Goal: Information Seeking & Learning: Learn about a topic

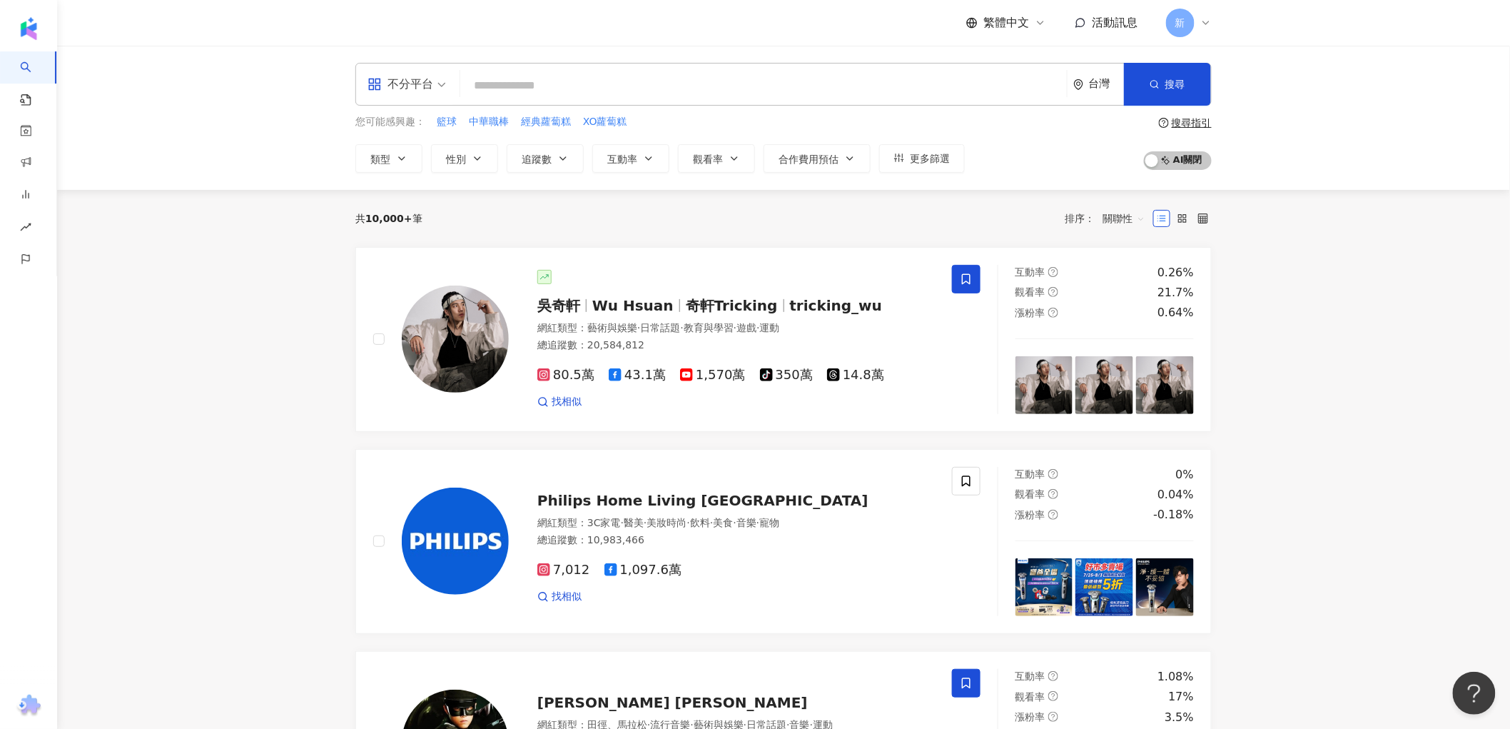
click at [425, 91] on div "不分平台" at bounding box center [401, 84] width 66 height 23
click at [420, 191] on div "YouTube" at bounding box center [412, 203] width 98 height 26
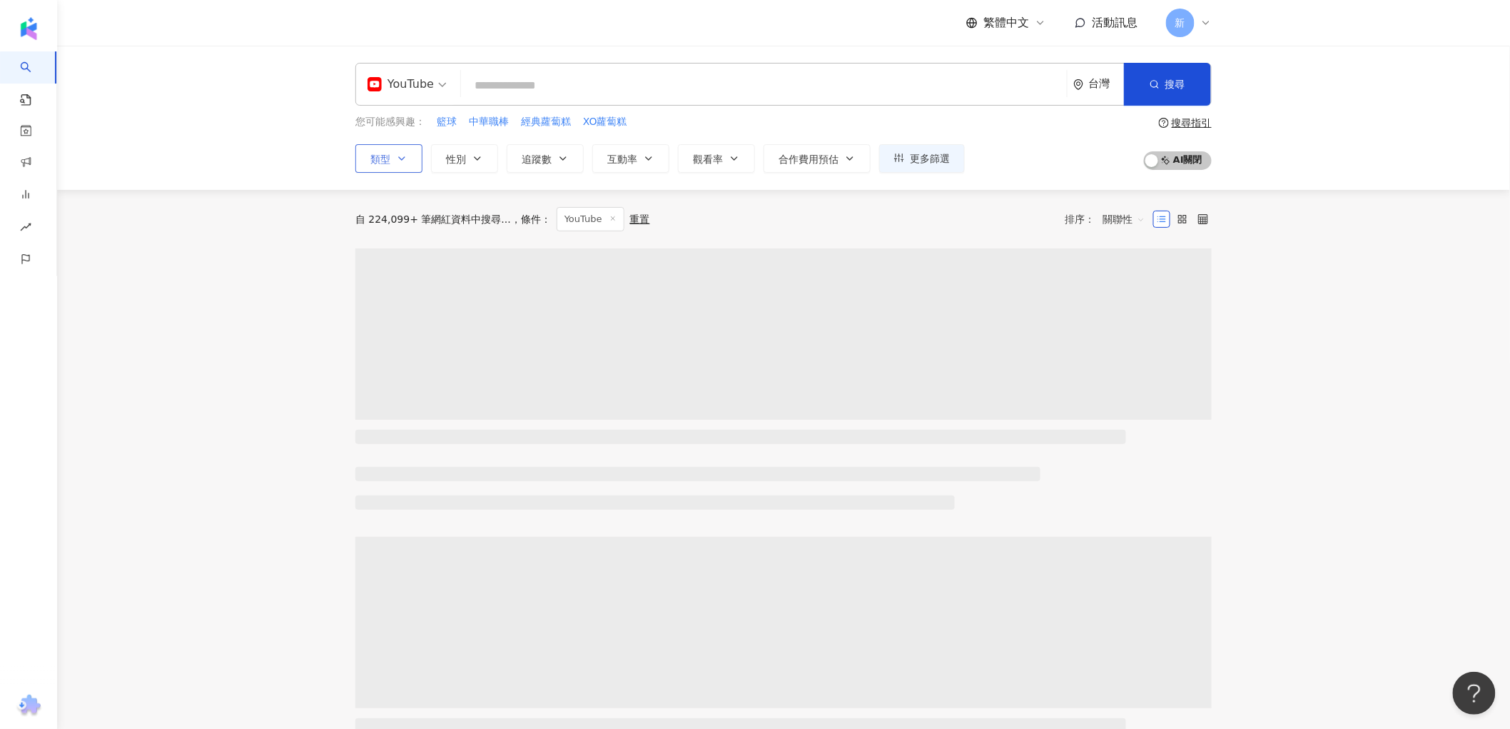
click at [415, 158] on button "類型" at bounding box center [388, 158] width 67 height 29
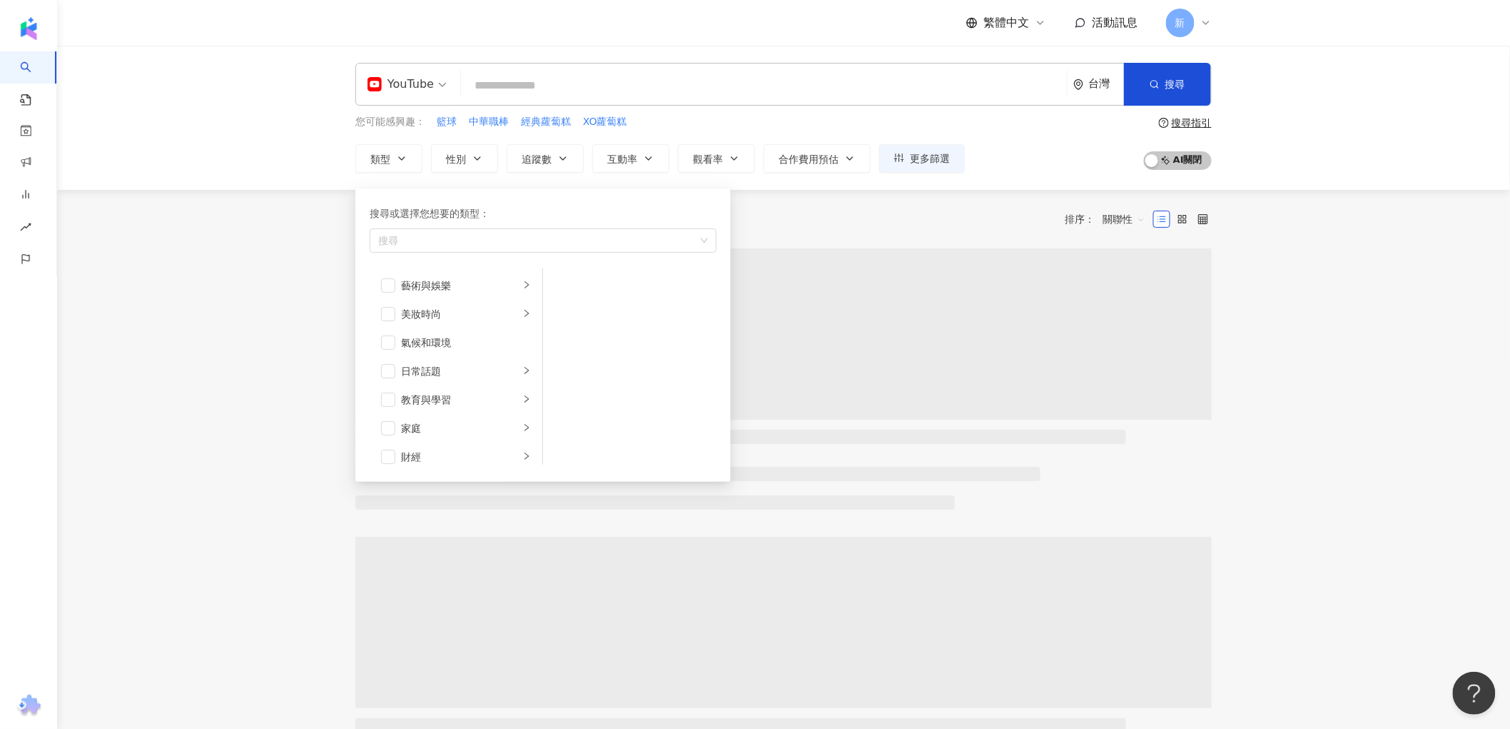
click at [308, 202] on main "YouTube 台灣 搜尋 您可能感興趣： 籃球 中華職棒 經典蘿蔔糕 XO蘿蔔糕 類型 搜尋或選擇您想要的類型： 搜尋 藝術與娛樂 美妝時尚 氣候和環境 日…" at bounding box center [783, 739] width 1453 height 1387
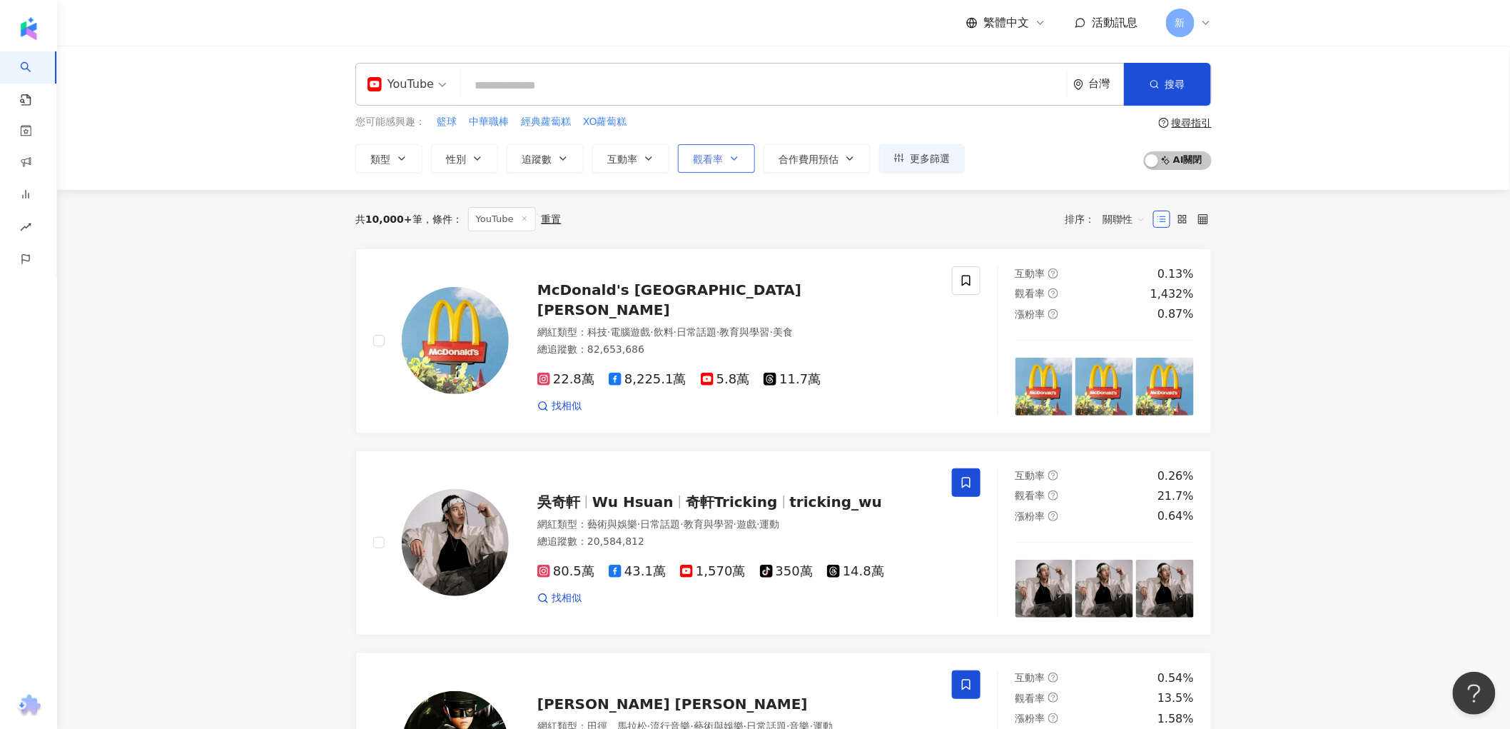
click at [721, 159] on span "觀看率" at bounding box center [708, 158] width 30 height 11
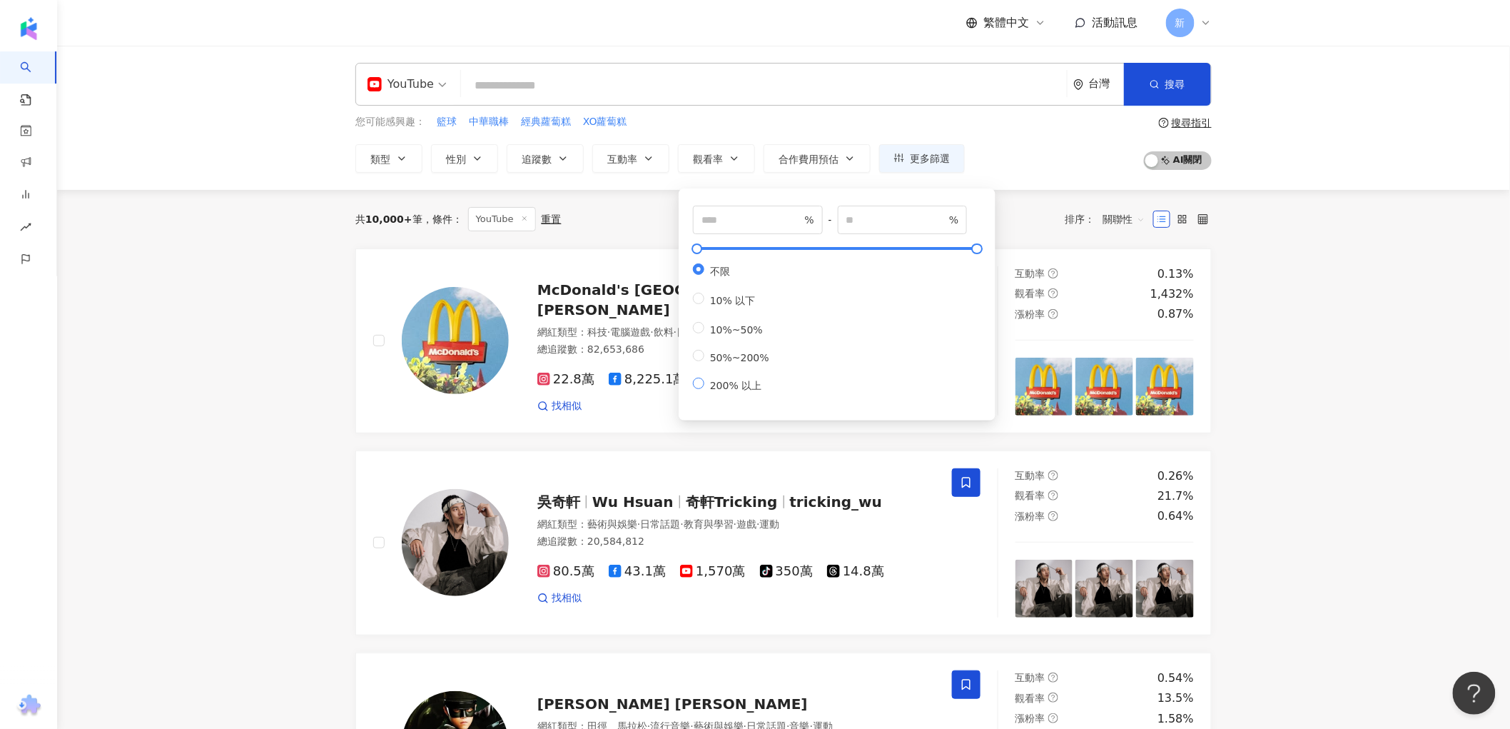
type input "***"
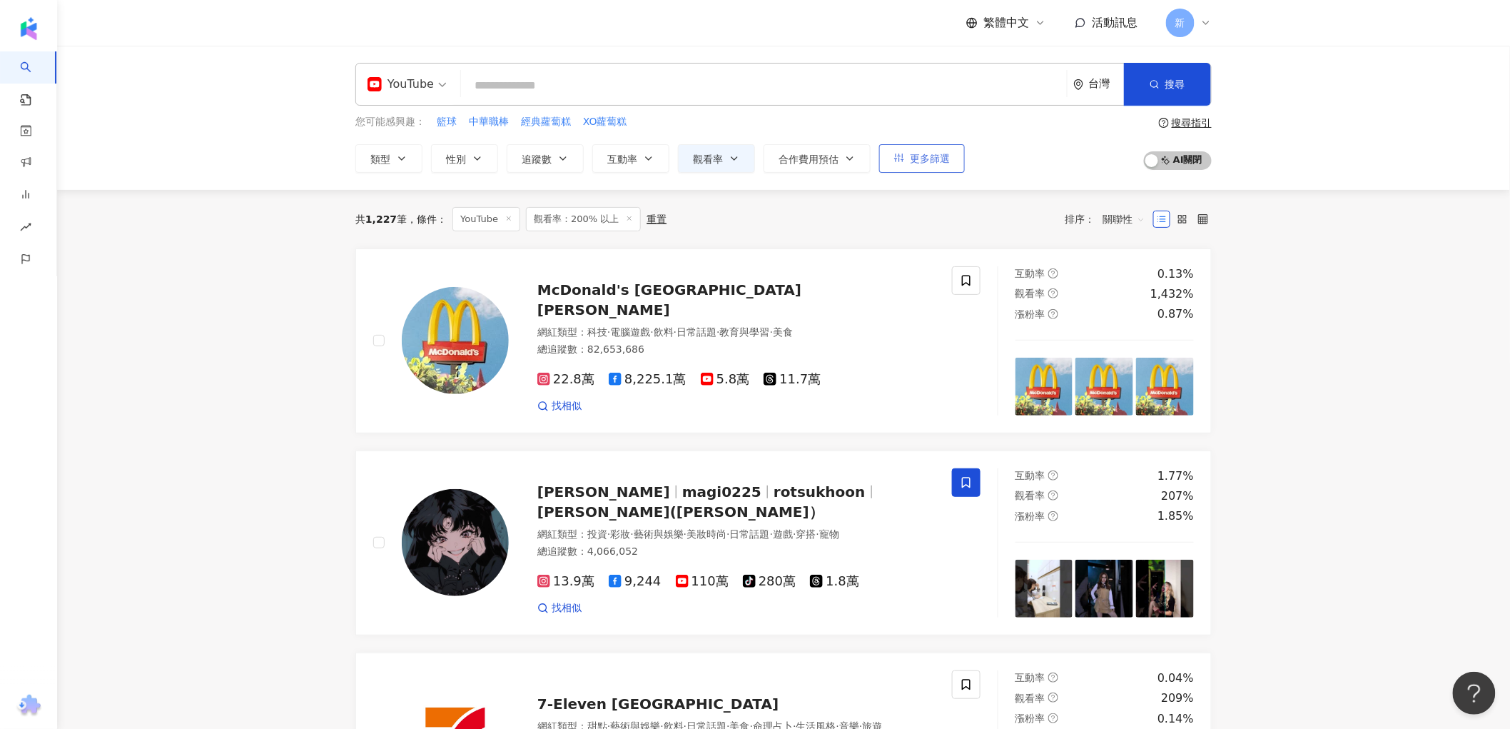
click at [947, 150] on button "更多篩選" at bounding box center [922, 158] width 86 height 29
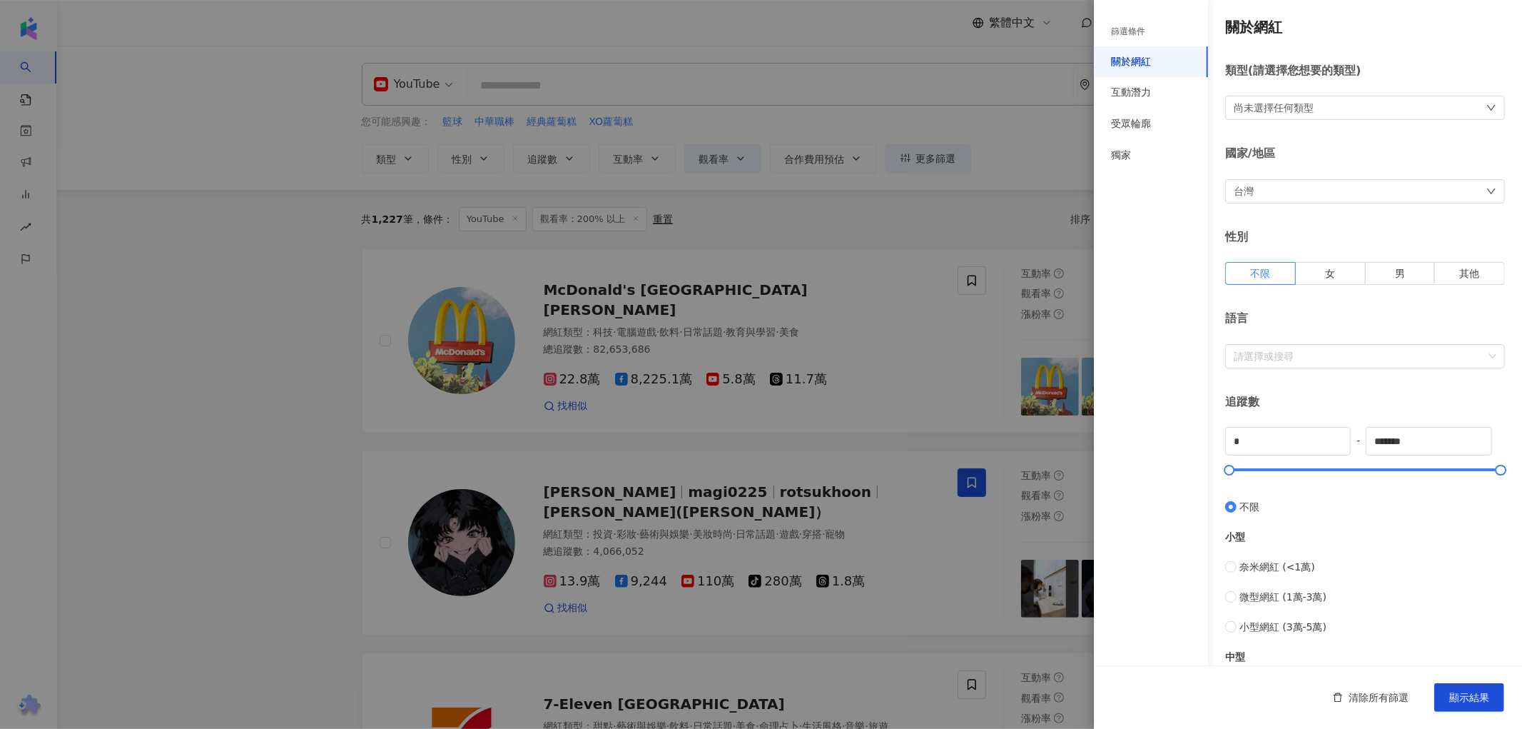
scroll to position [348, 0]
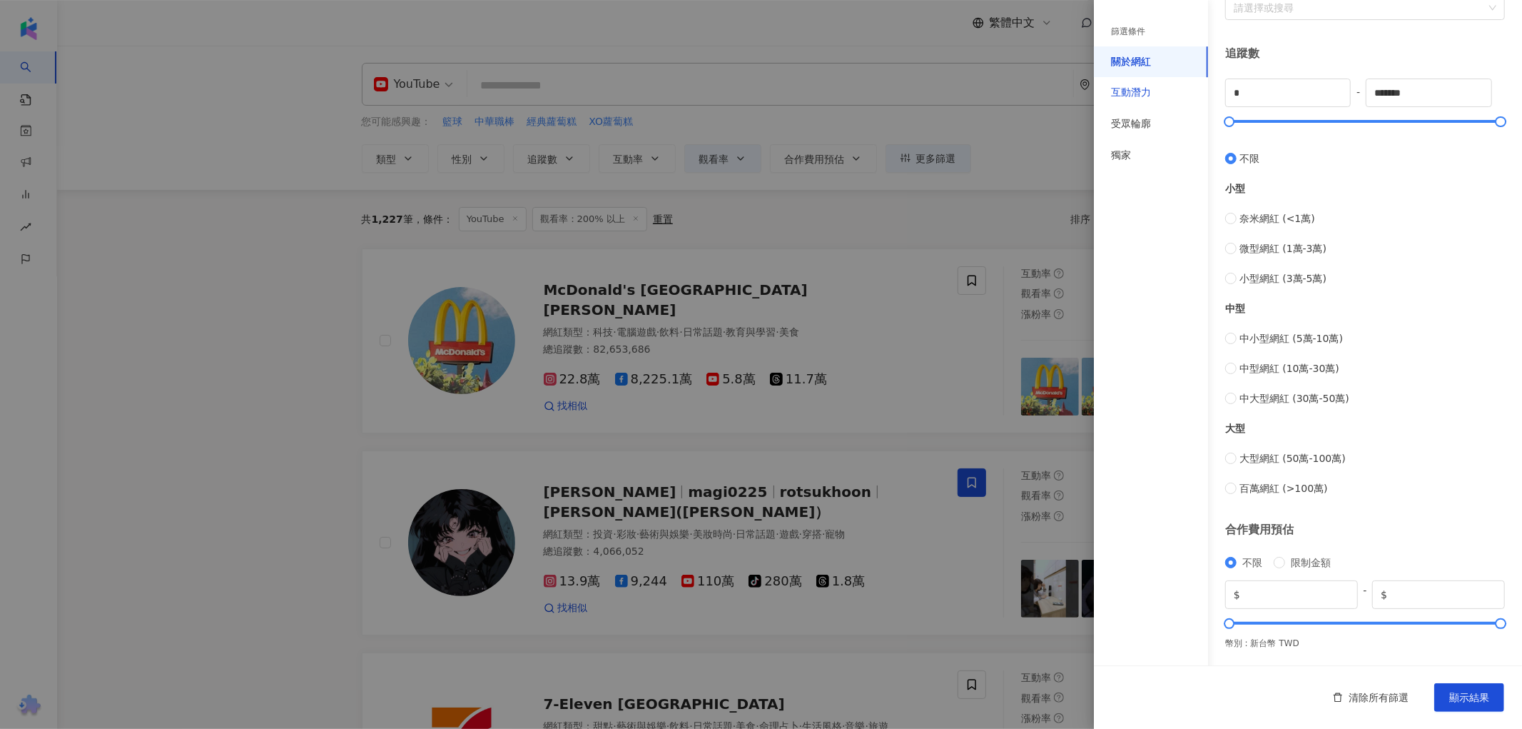
click at [1136, 95] on div "互動潛力" at bounding box center [1131, 93] width 40 height 14
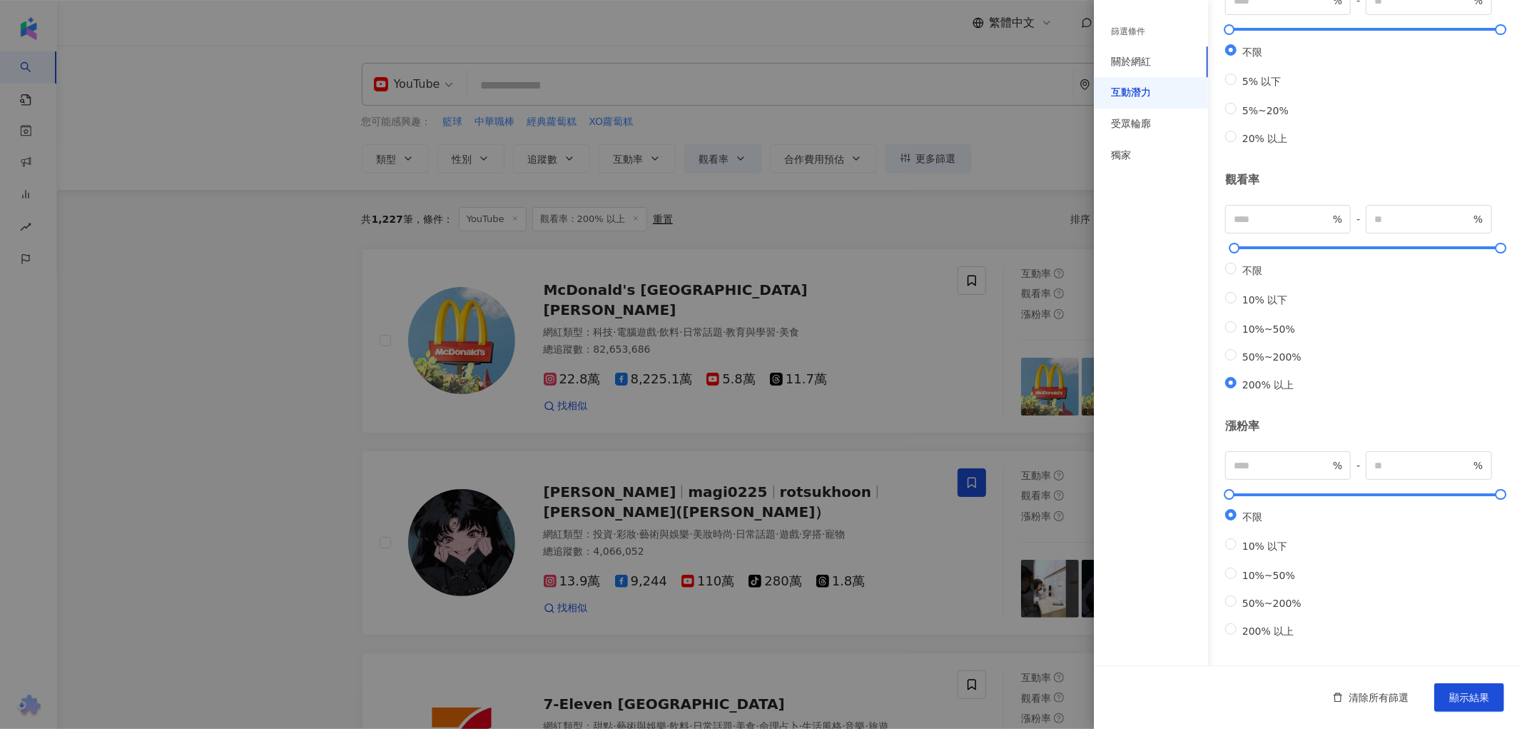
scroll to position [203, 0]
click at [1148, 123] on div "受眾輪廓" at bounding box center [1131, 124] width 40 height 14
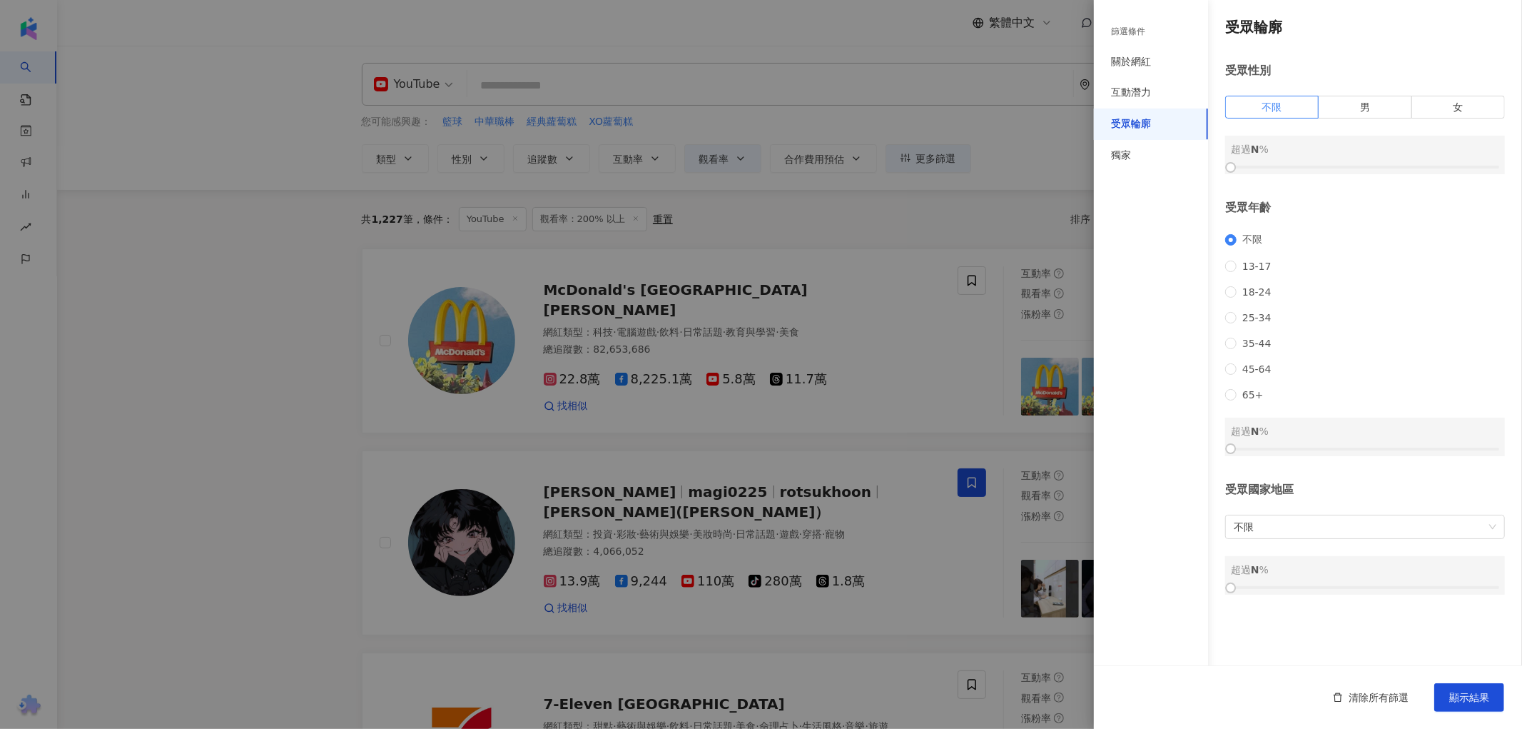
scroll to position [0, 0]
click at [1153, 157] on div "獨家" at bounding box center [1151, 155] width 114 height 31
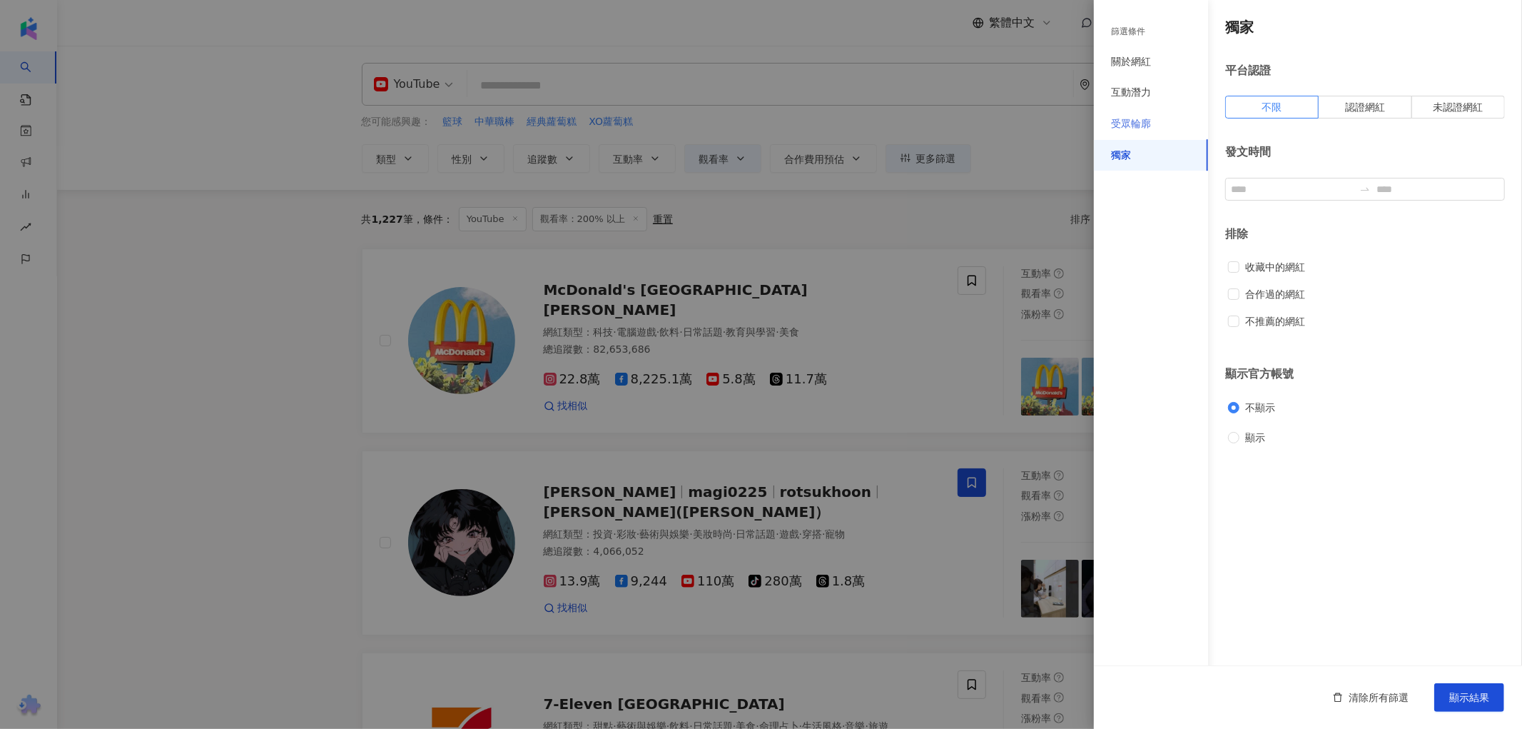
click at [1153, 127] on div "受眾輪廓" at bounding box center [1151, 123] width 114 height 31
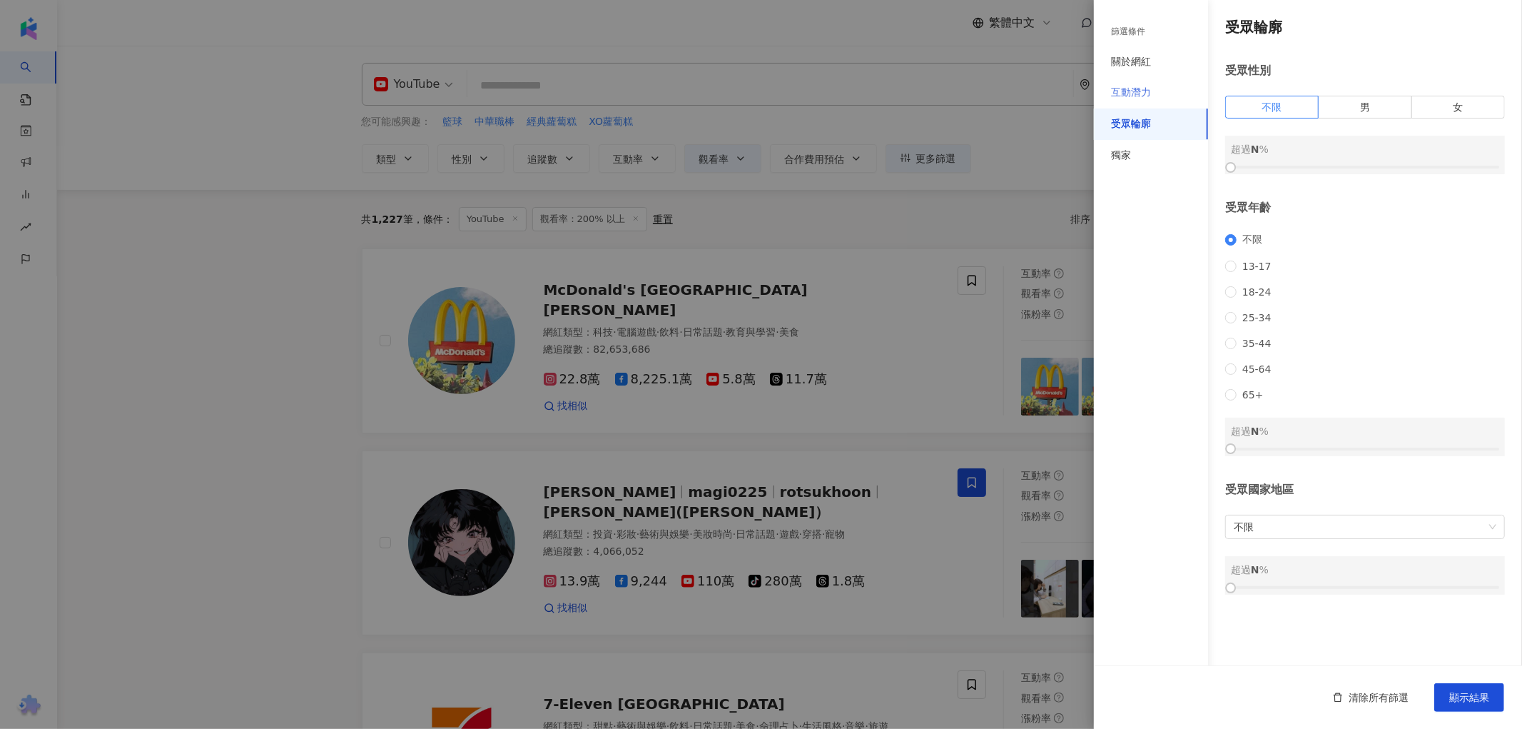
click at [1153, 101] on div "互動潛力" at bounding box center [1151, 92] width 114 height 31
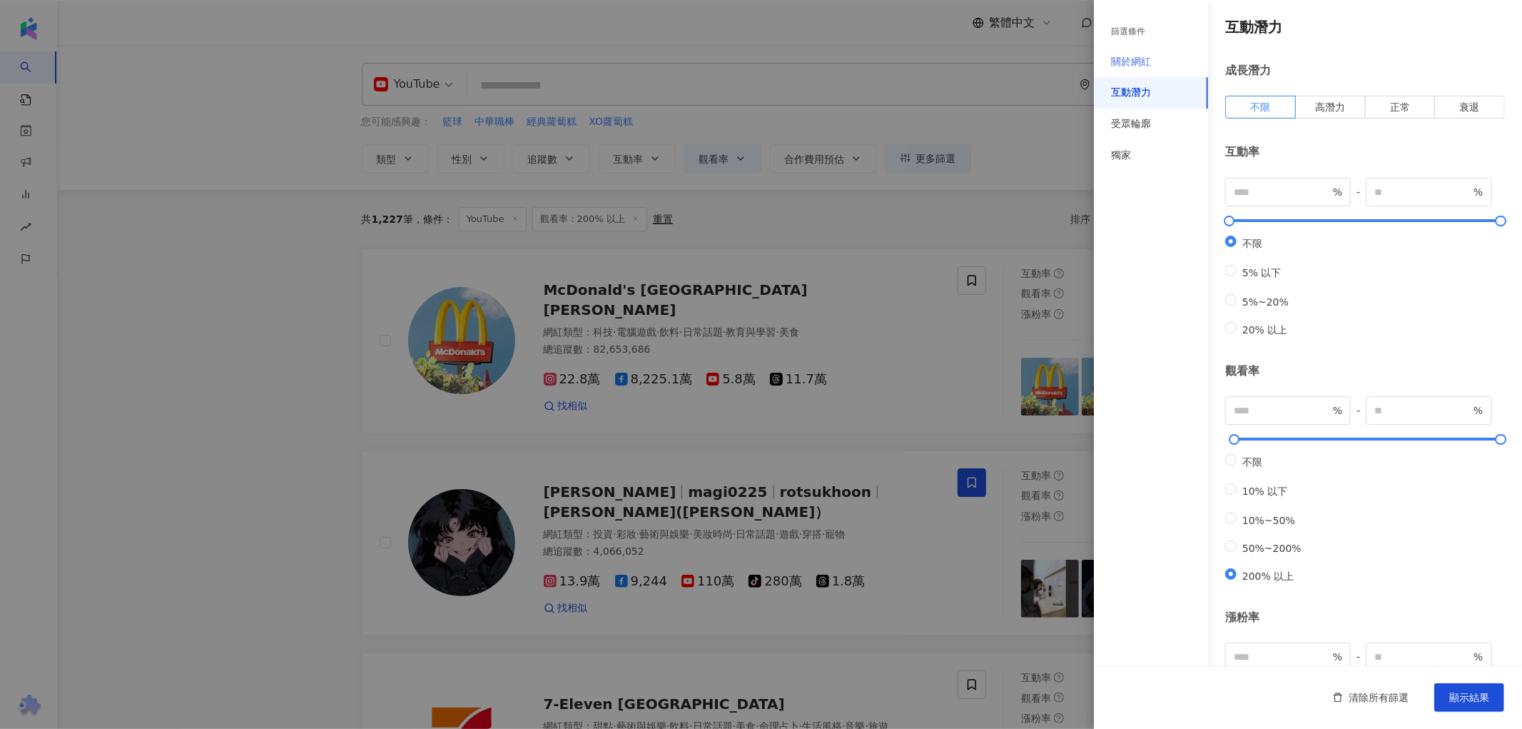
click at [1122, 54] on div "關於網紅" at bounding box center [1151, 61] width 114 height 31
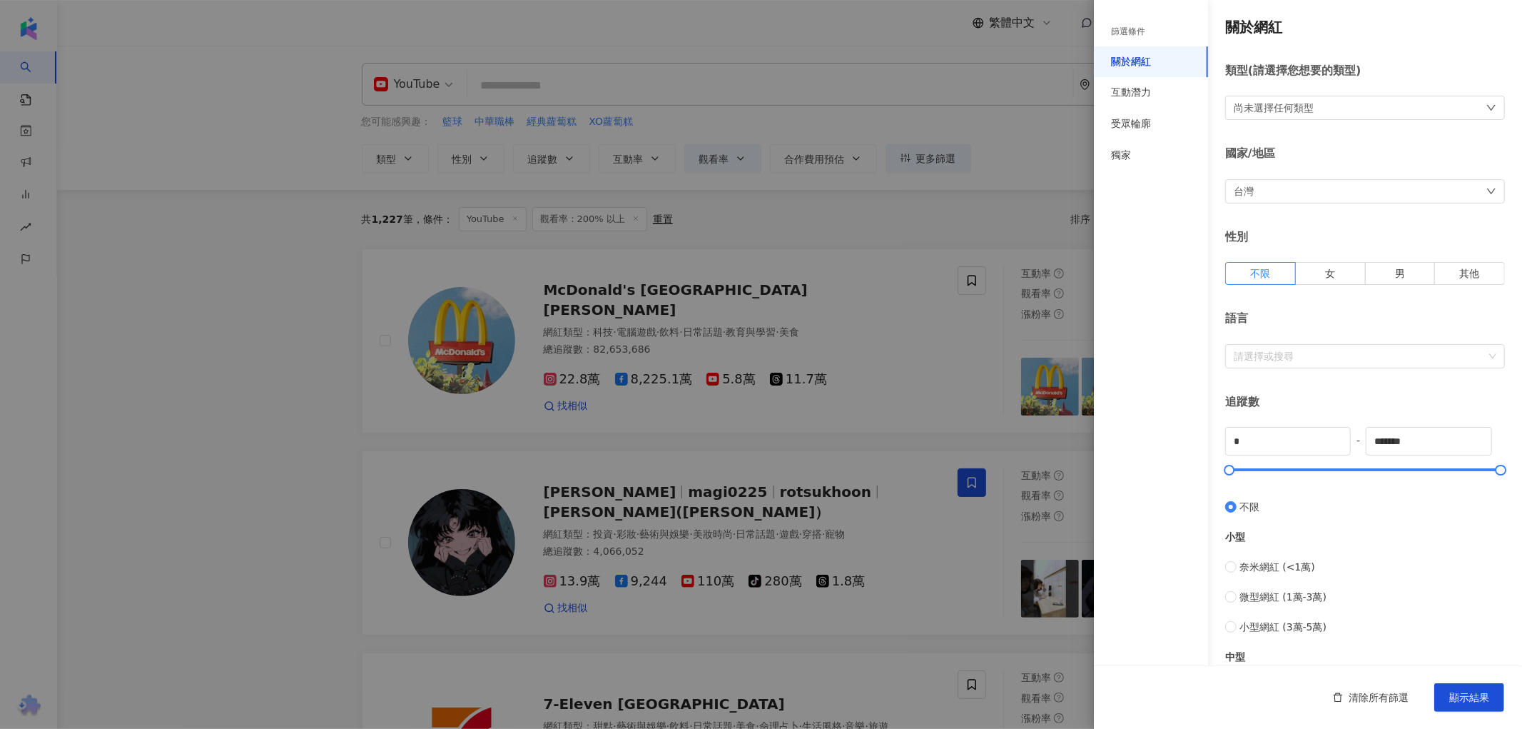
click at [809, 230] on div at bounding box center [761, 364] width 1522 height 729
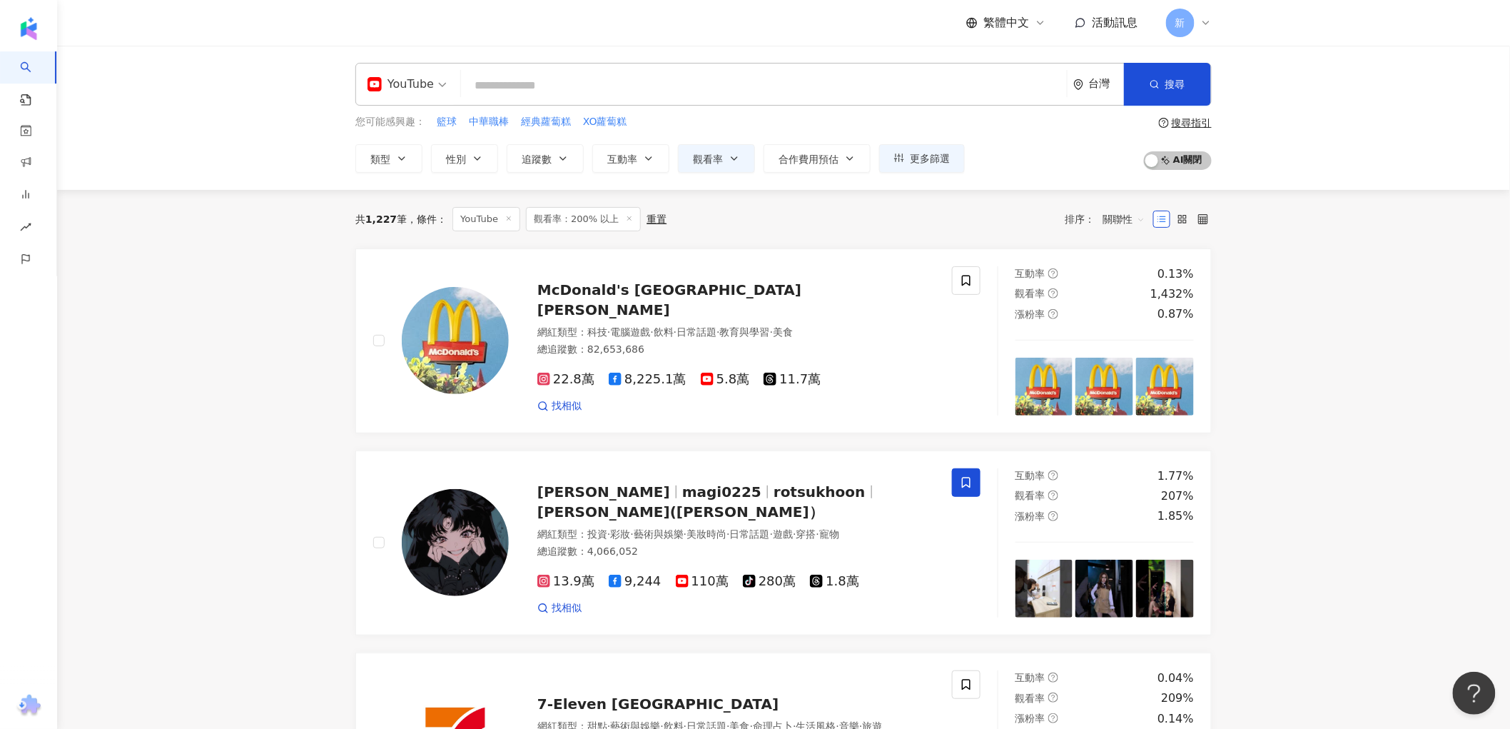
click at [1120, 216] on span "關聯性" at bounding box center [1124, 219] width 43 height 23
click at [931, 153] on span "更多篩選" at bounding box center [930, 158] width 40 height 11
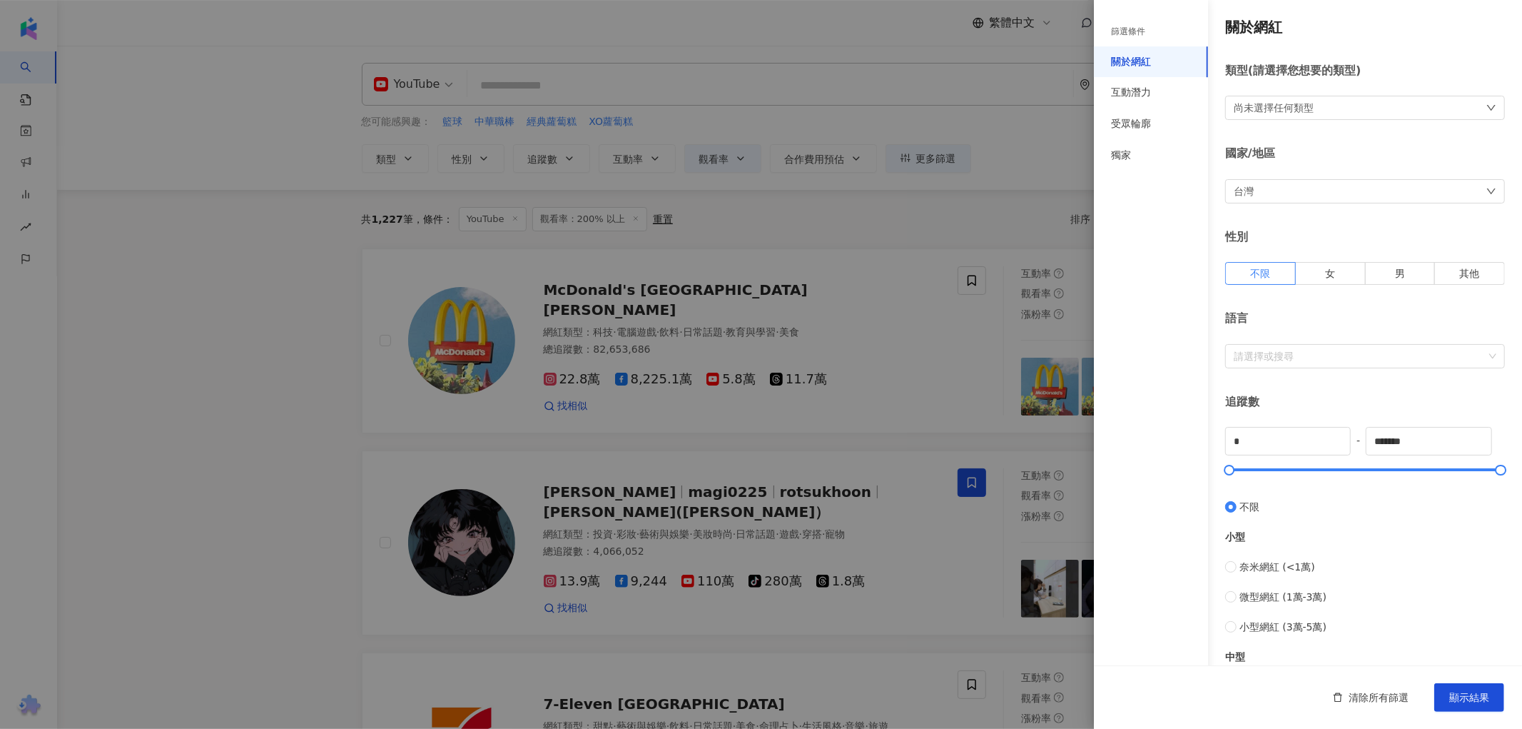
click at [1263, 108] on div "尚未選擇任何類型" at bounding box center [1274, 108] width 80 height 16
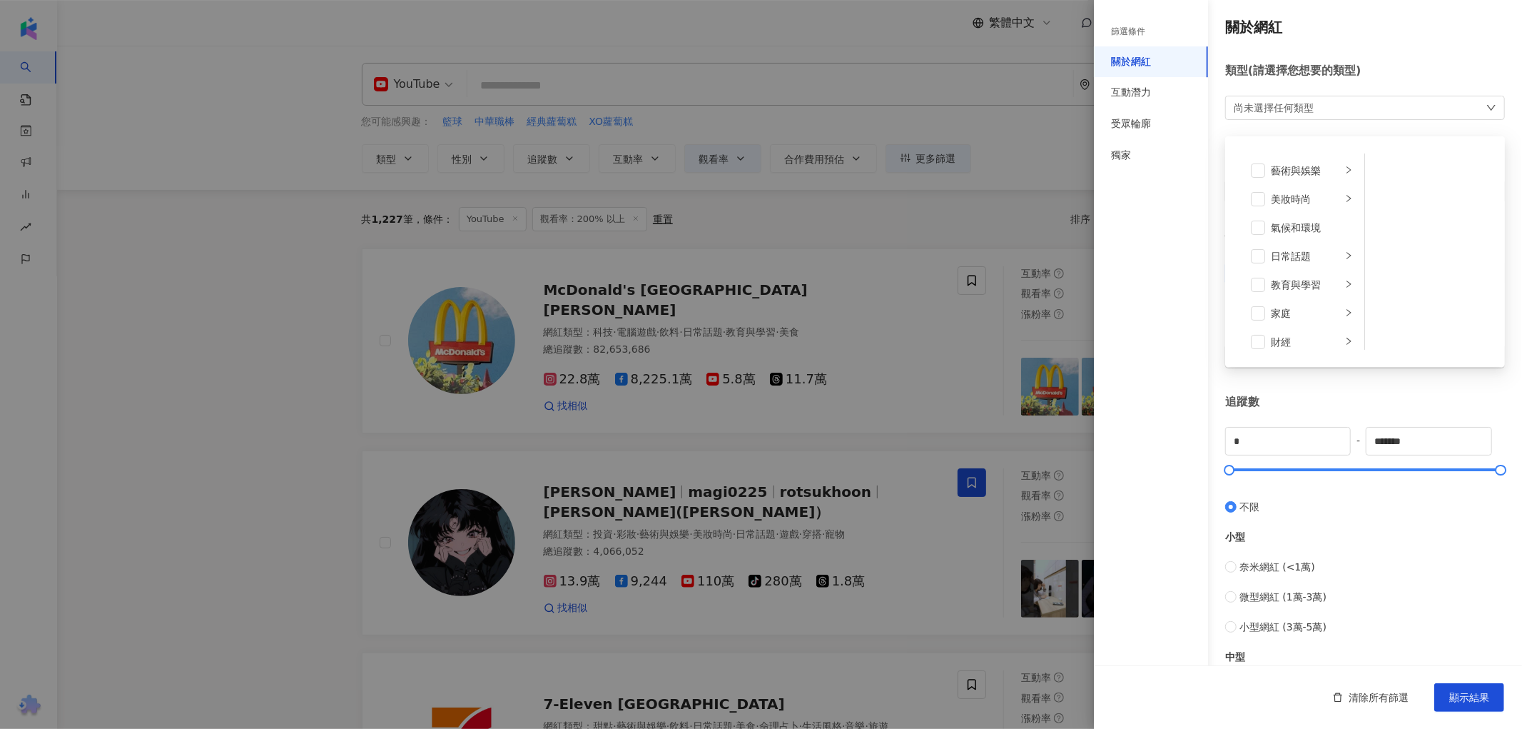
click at [1263, 108] on div "尚未選擇任何類型" at bounding box center [1274, 108] width 80 height 16
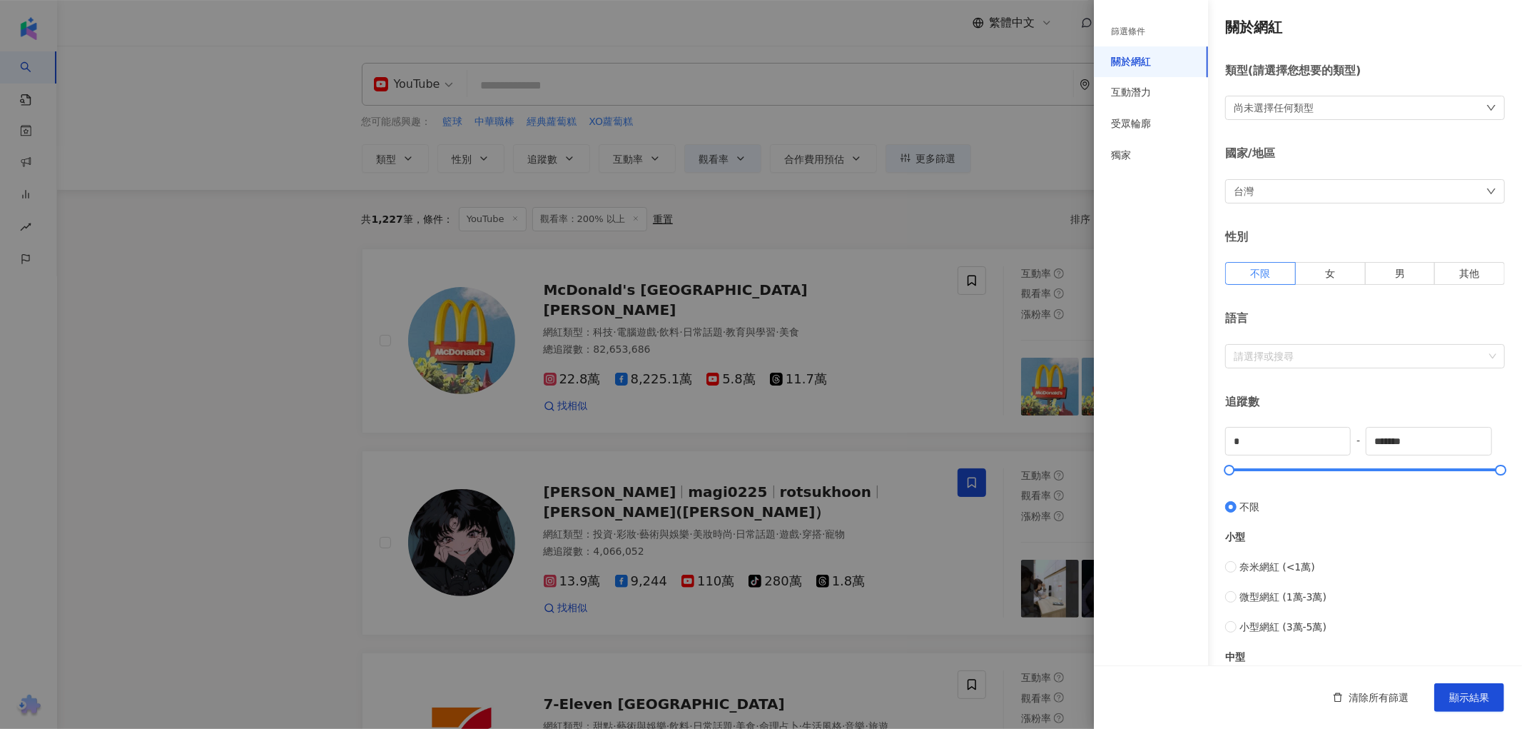
click at [1145, 30] on div "篩選條件" at bounding box center [1128, 32] width 34 height 12
click at [1138, 81] on div "互動潛力" at bounding box center [1151, 92] width 114 height 31
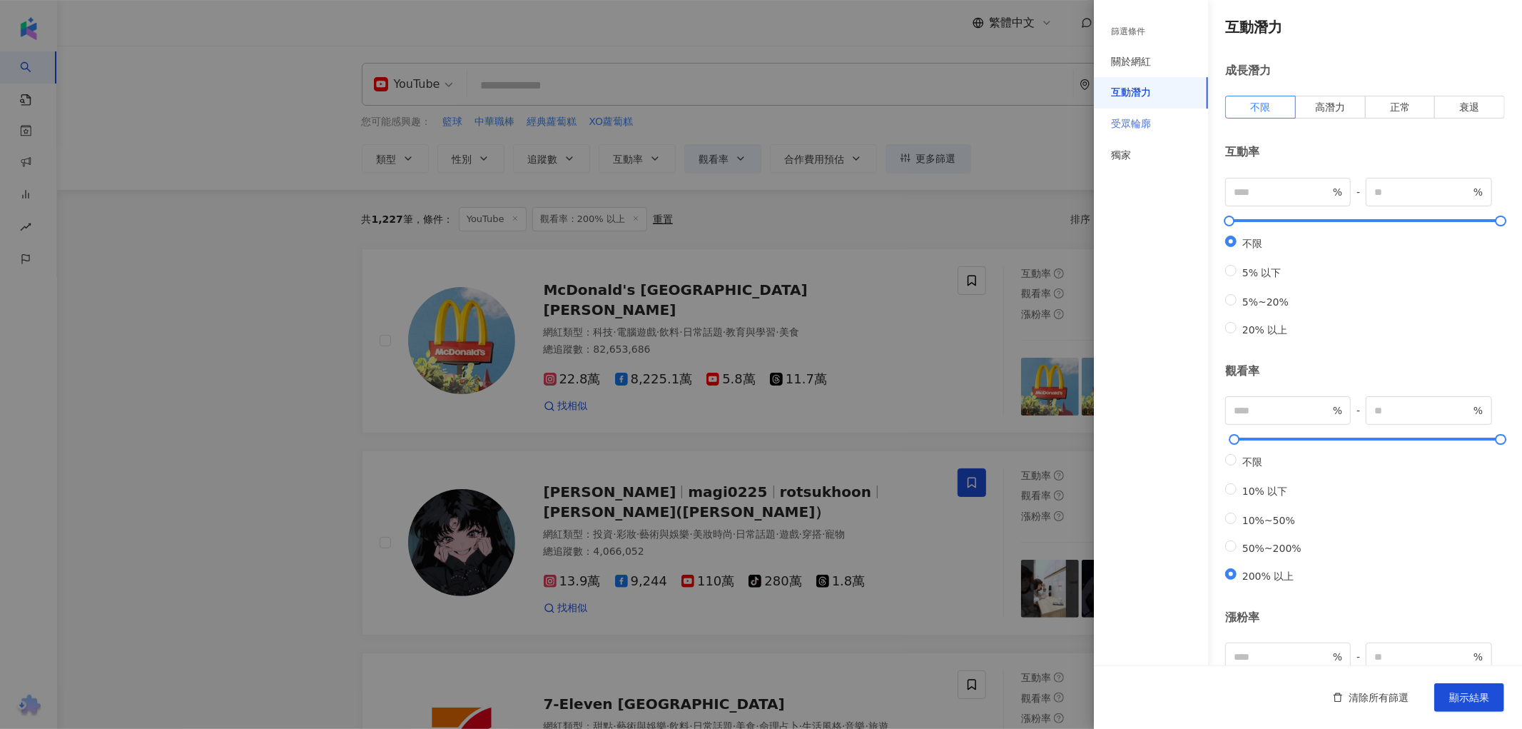
click at [1130, 133] on div "受眾輪廓" at bounding box center [1151, 123] width 114 height 31
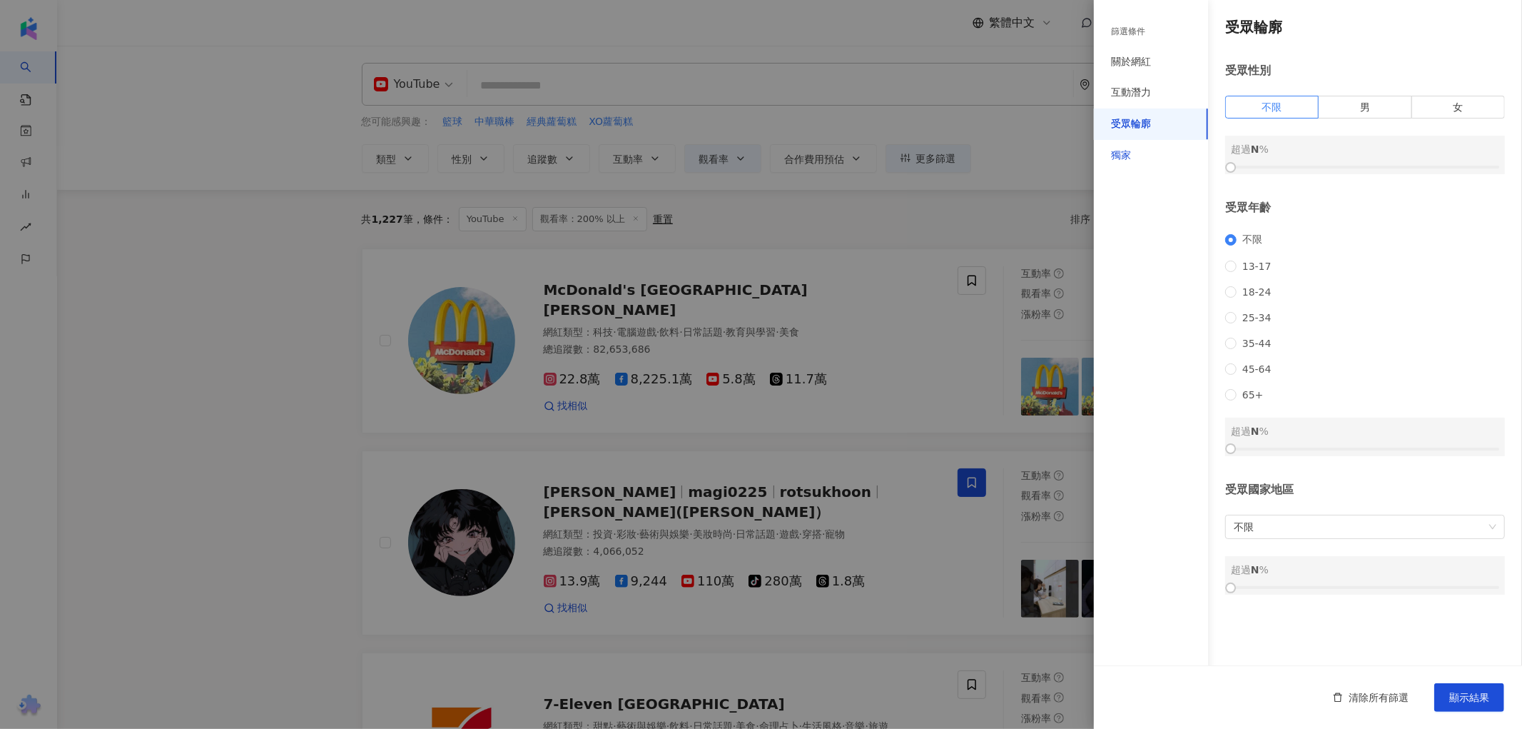
click at [1128, 153] on div "獨家" at bounding box center [1121, 155] width 20 height 14
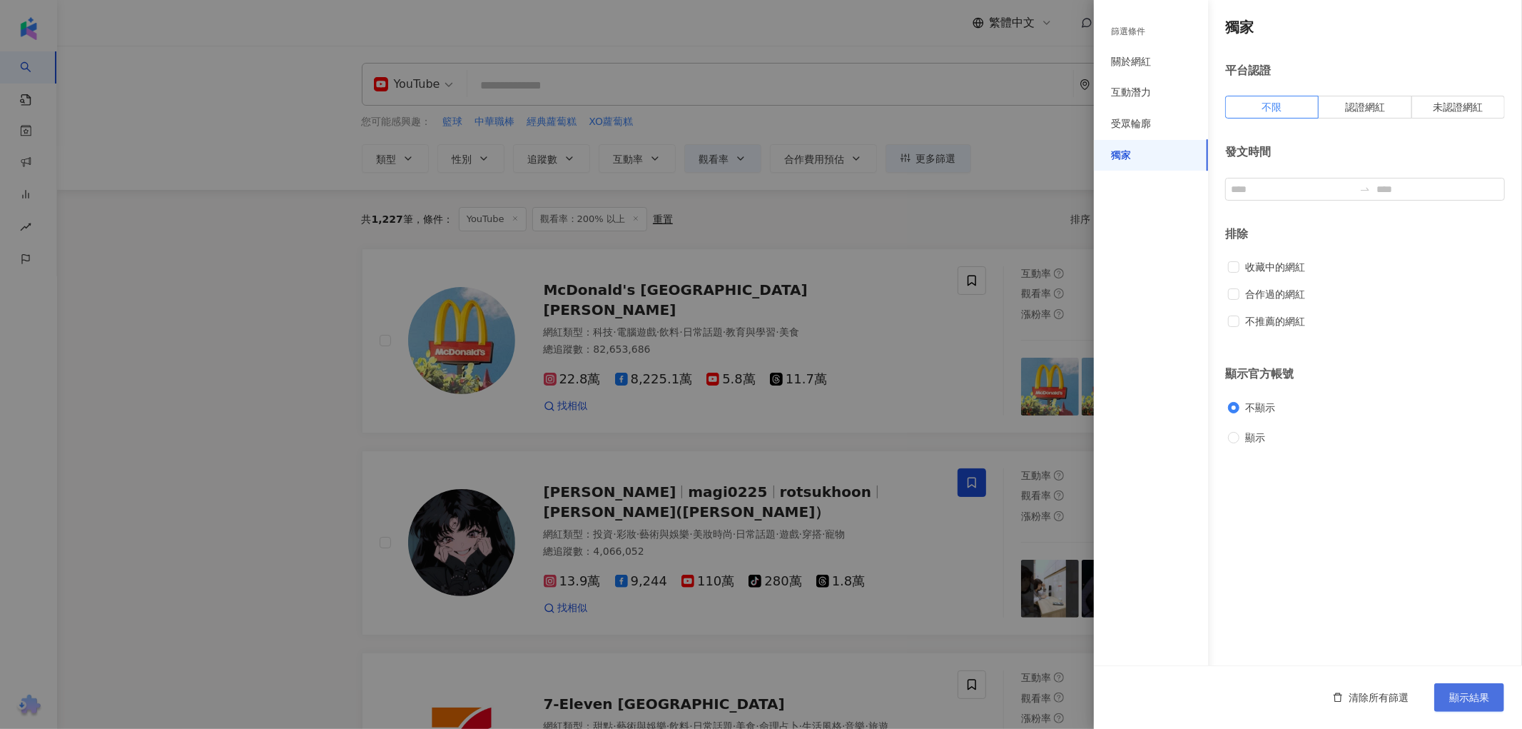
click at [1465, 697] on span "顯示結果" at bounding box center [1469, 697] width 40 height 11
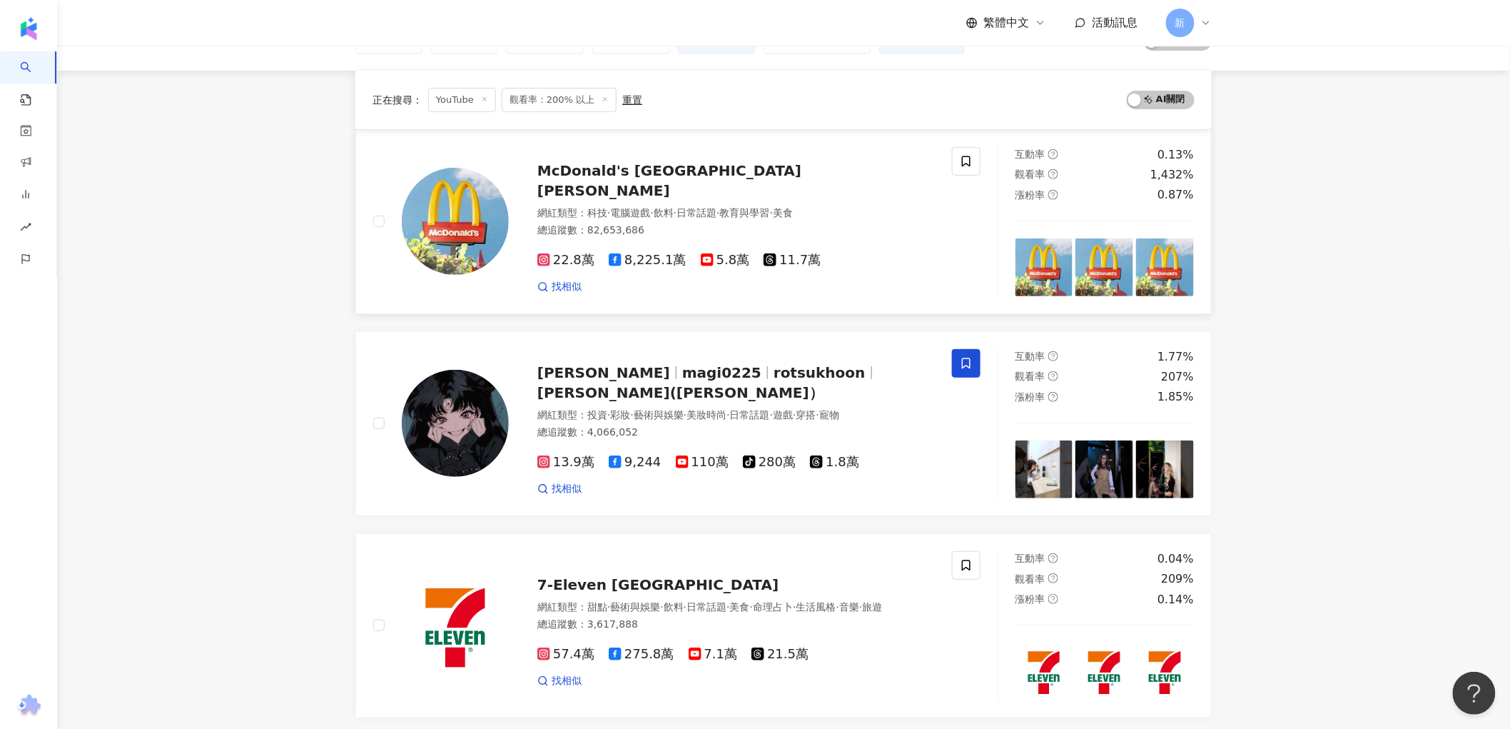
scroll to position [317, 0]
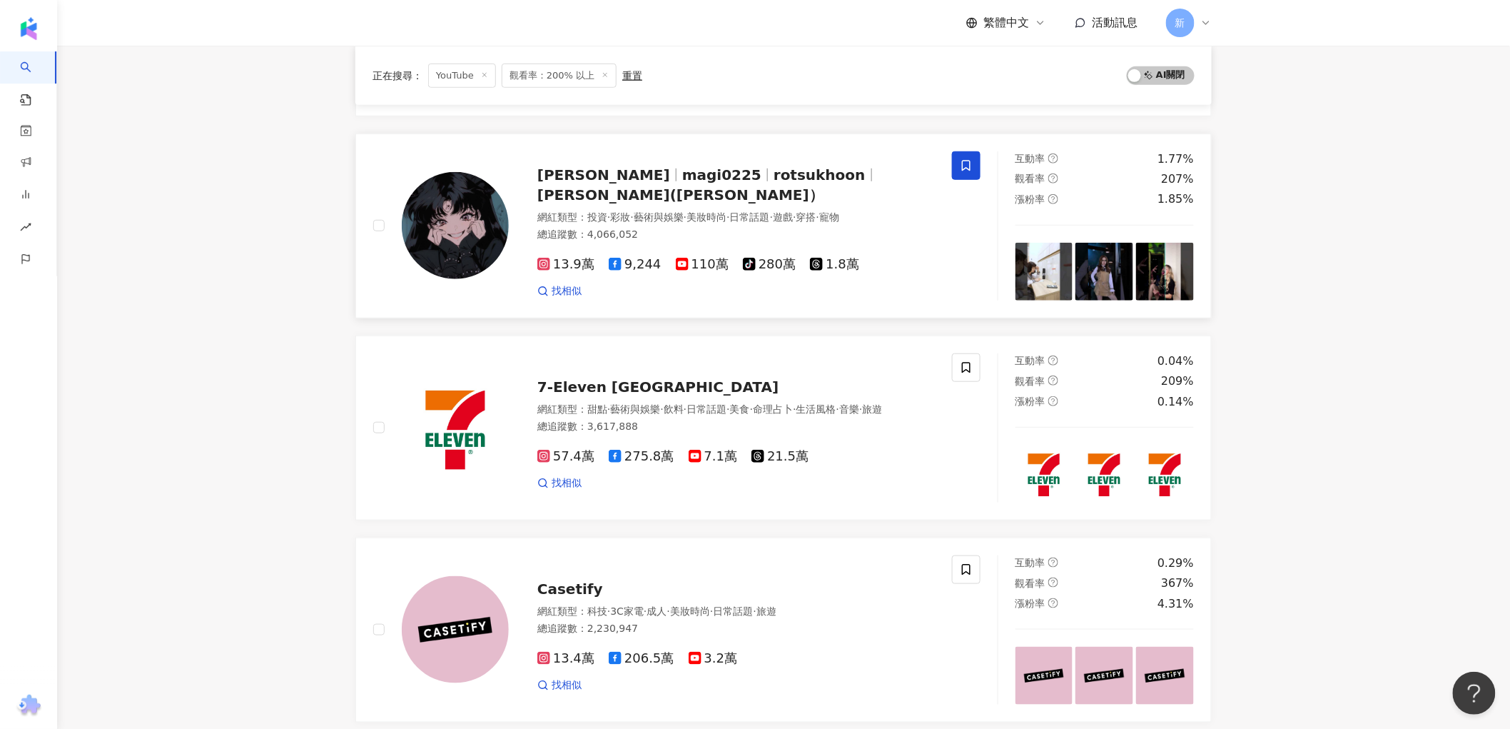
click at [457, 270] on img at bounding box center [455, 225] width 107 height 107
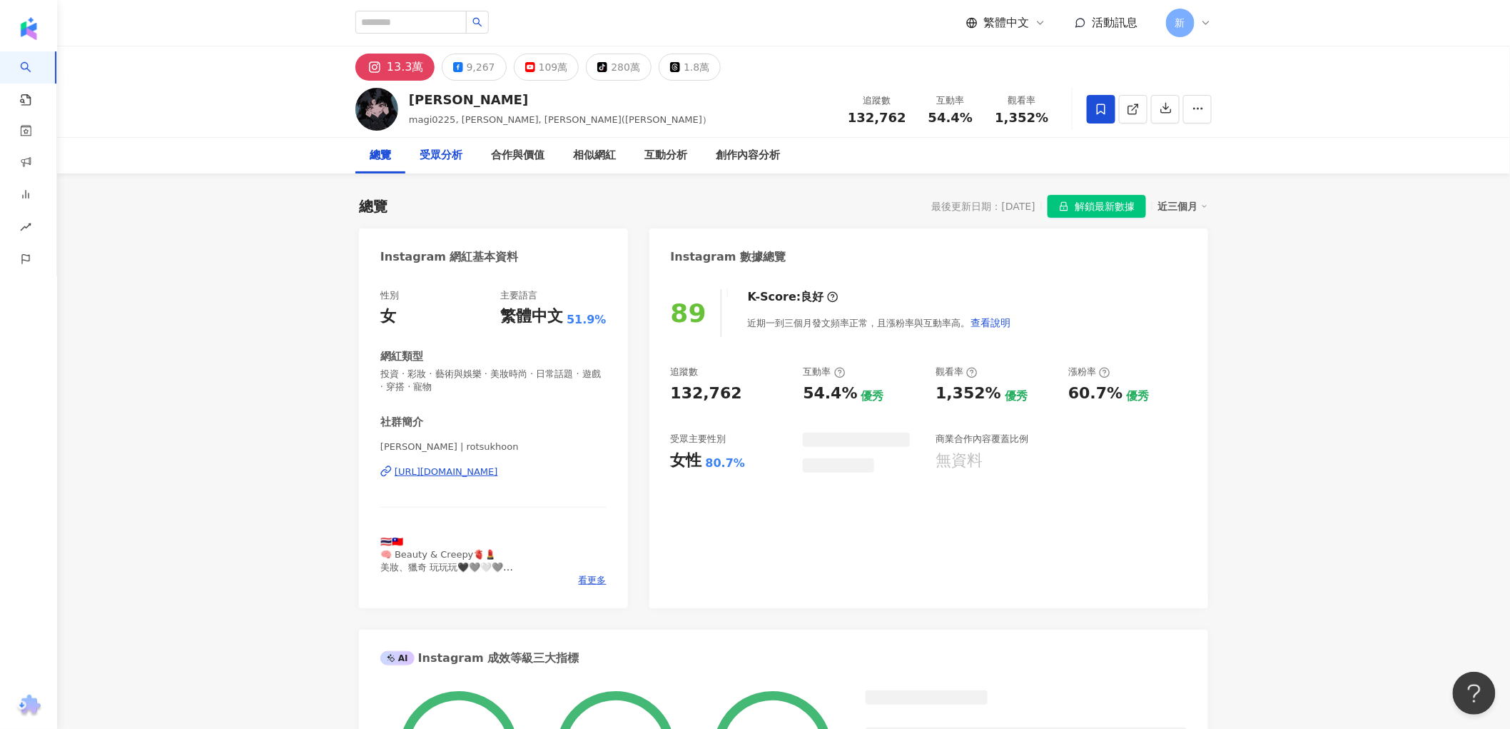
click at [458, 156] on div "受眾分析" at bounding box center [441, 155] width 43 height 17
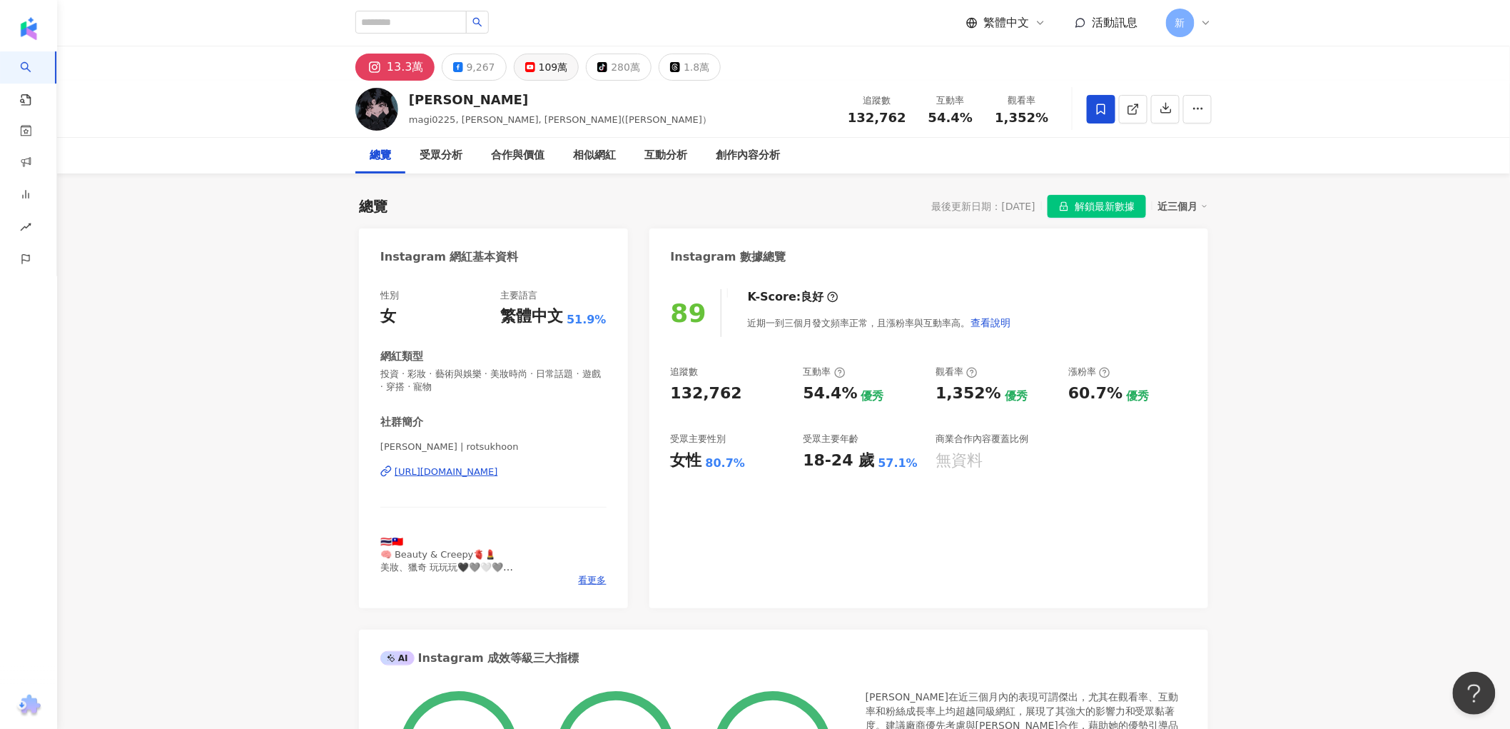
click at [553, 62] on div "109萬" at bounding box center [553, 67] width 29 height 20
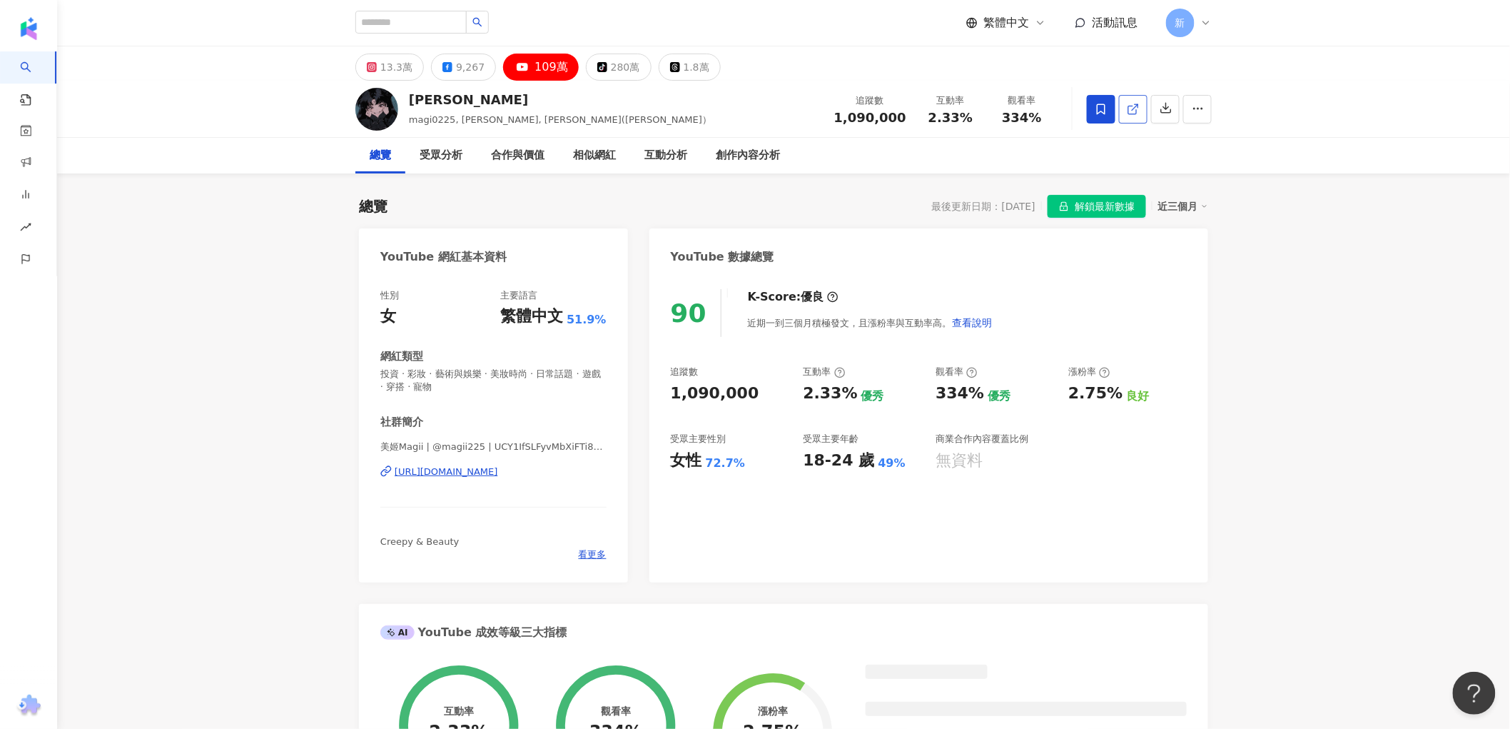
click at [1123, 109] on link at bounding box center [1133, 109] width 29 height 29
